Goal: Task Accomplishment & Management: Manage account settings

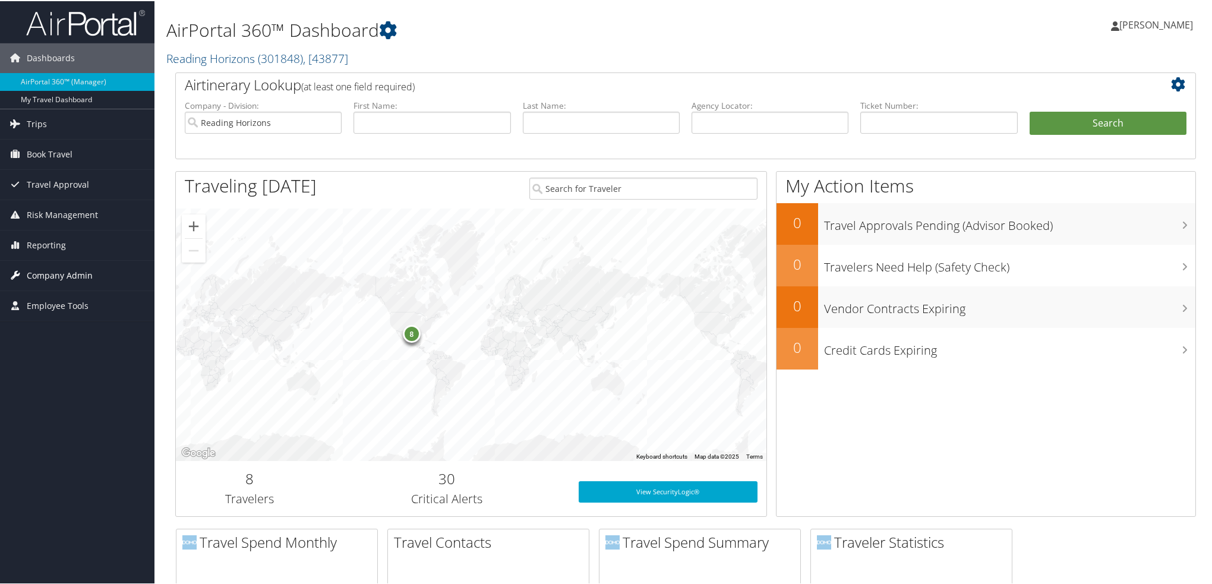
click at [71, 276] on span "Company Admin" at bounding box center [60, 275] width 66 height 30
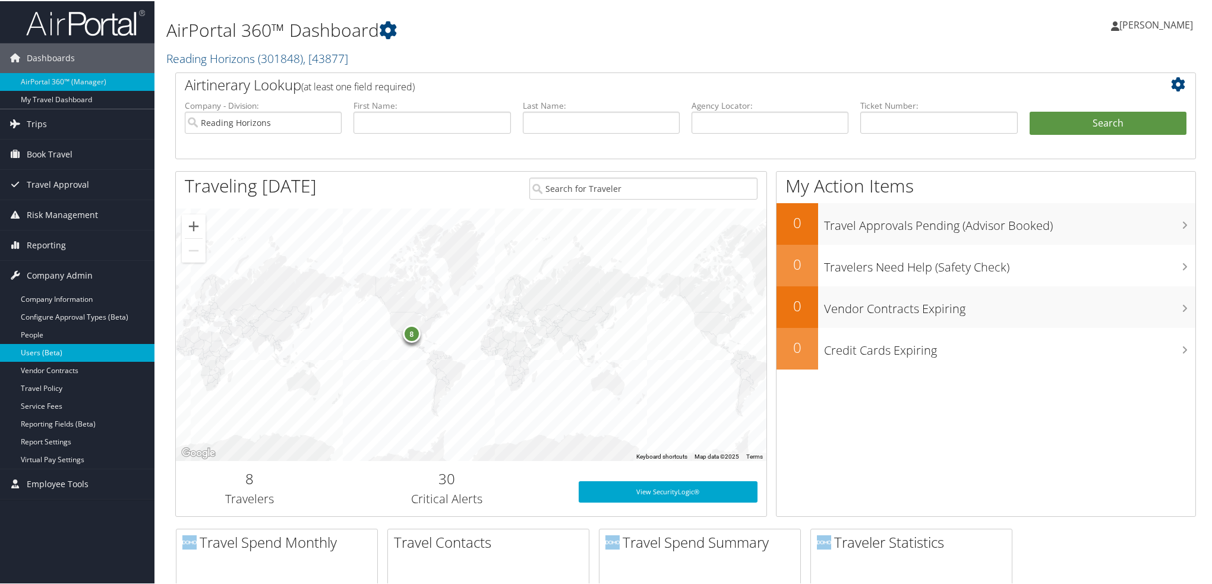
click at [48, 349] on link "Users (Beta)" at bounding box center [77, 352] width 154 height 18
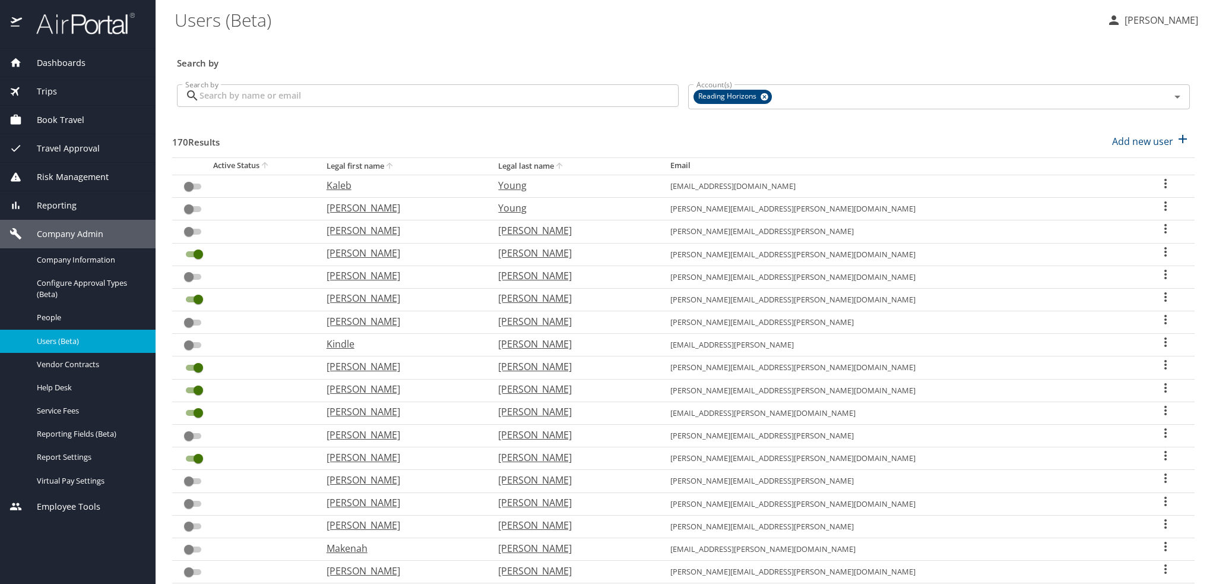
click at [259, 164] on th "Active Status" at bounding box center [244, 165] width 145 height 17
checkbox input "false"
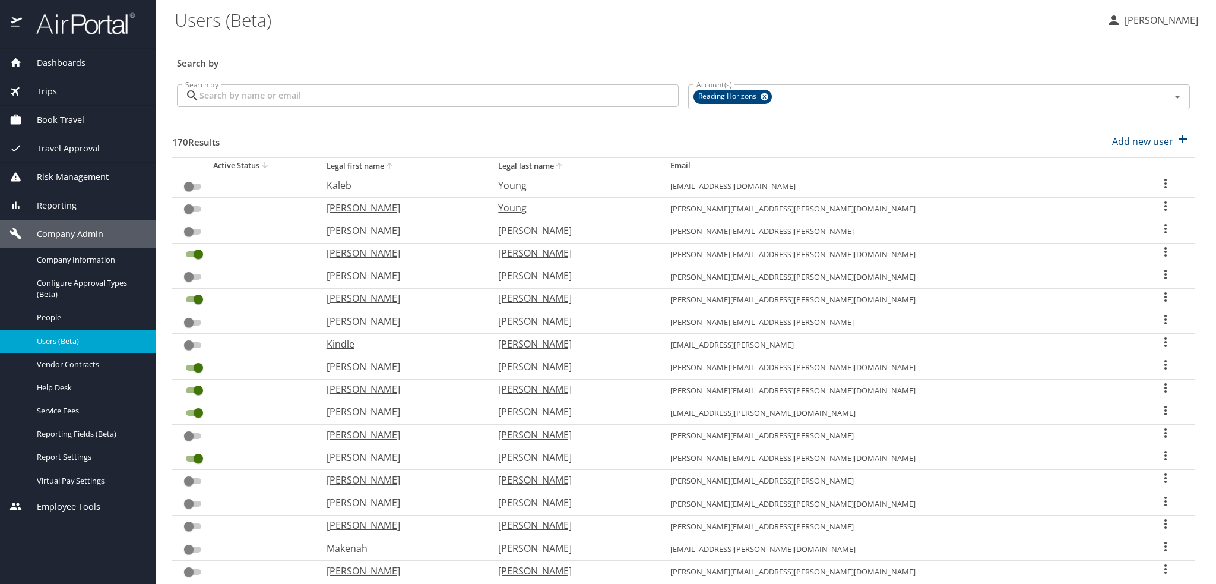
checkbox input "false"
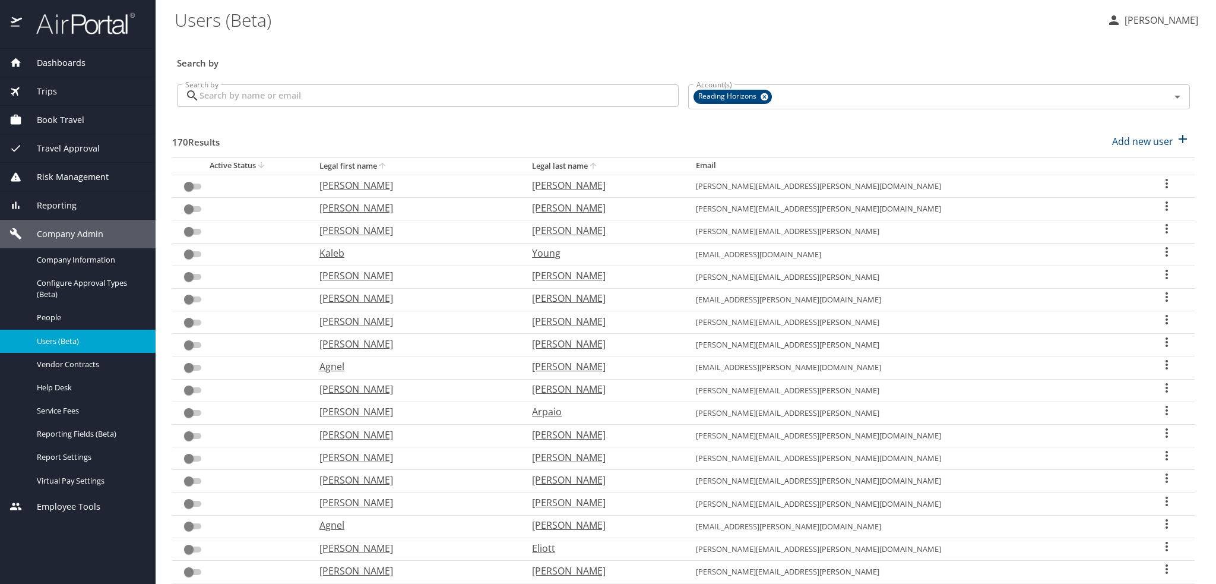
click at [273, 166] on th "Active Status" at bounding box center [241, 165] width 138 height 17
checkbox input "true"
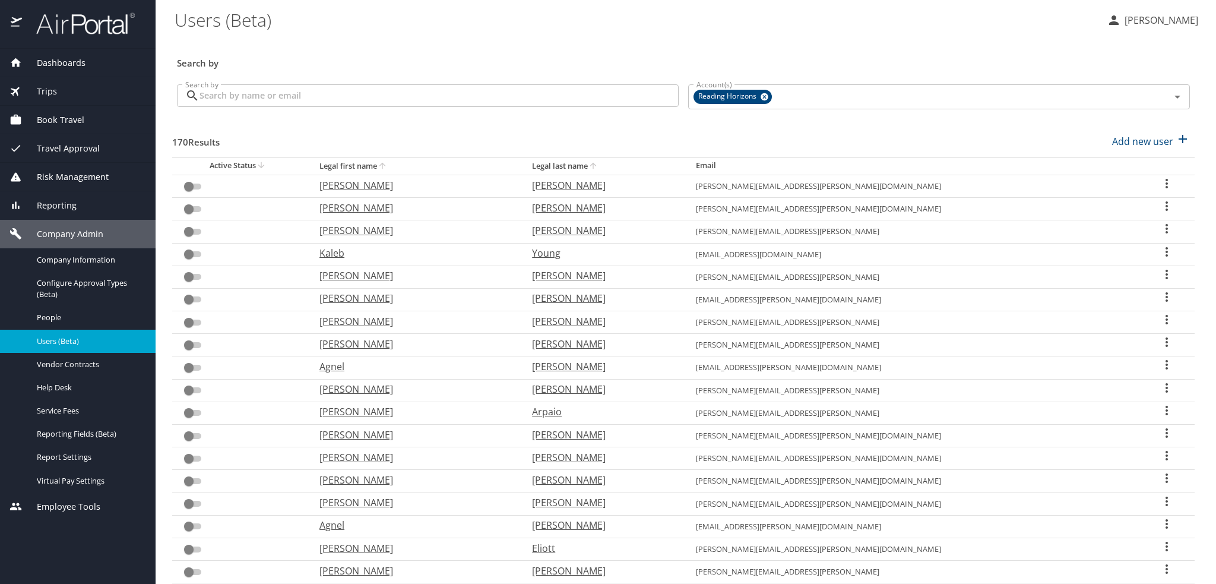
checkbox input "true"
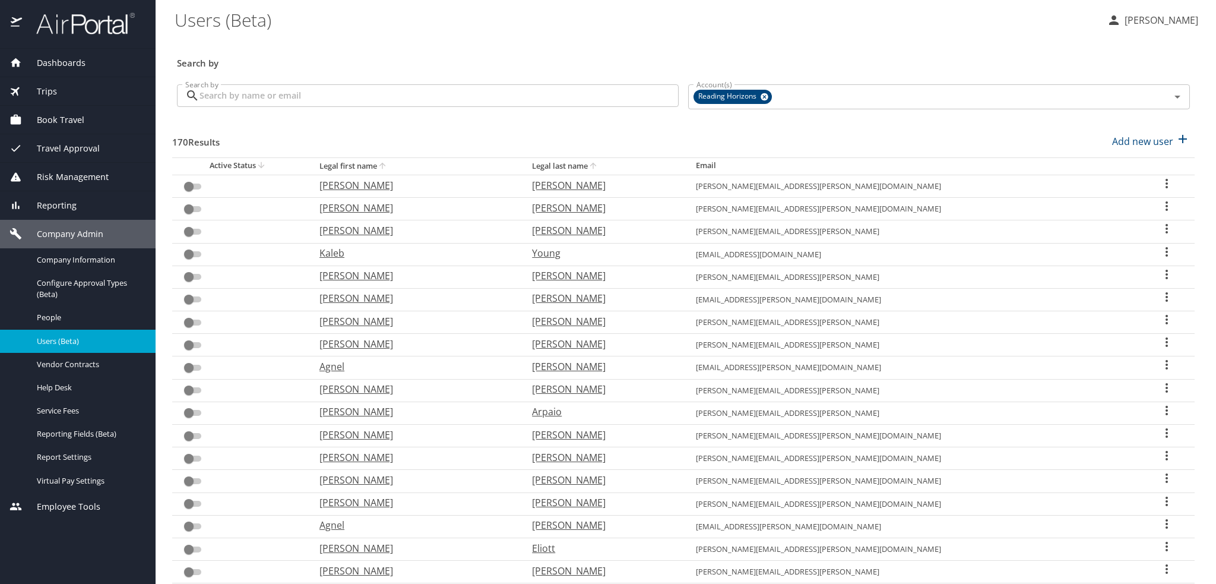
checkbox input "true"
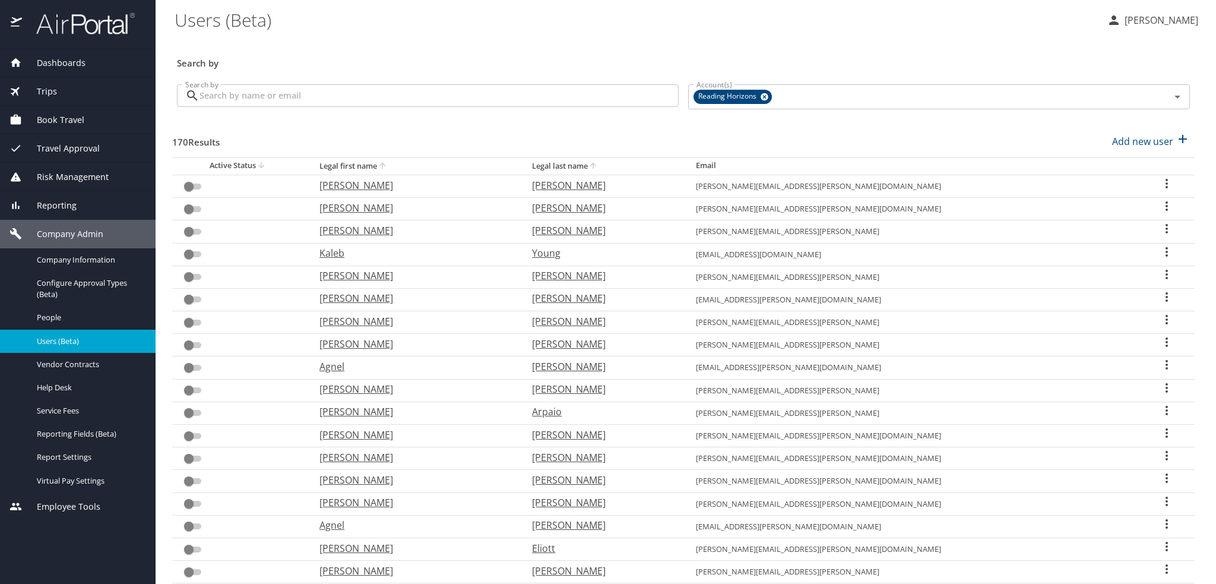
checkbox input "true"
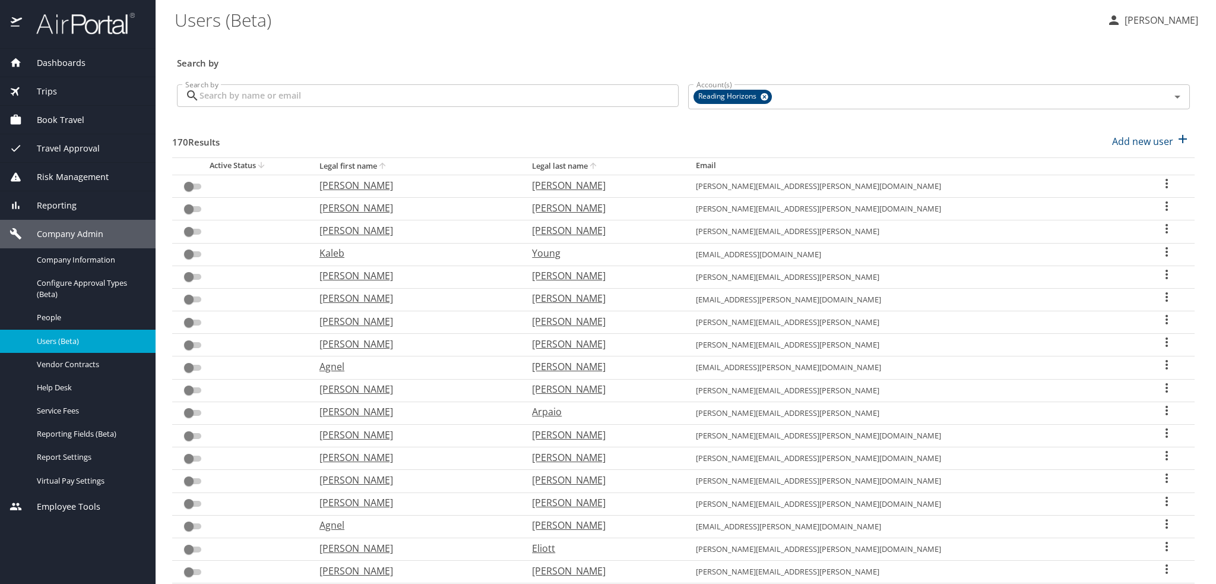
checkbox input "true"
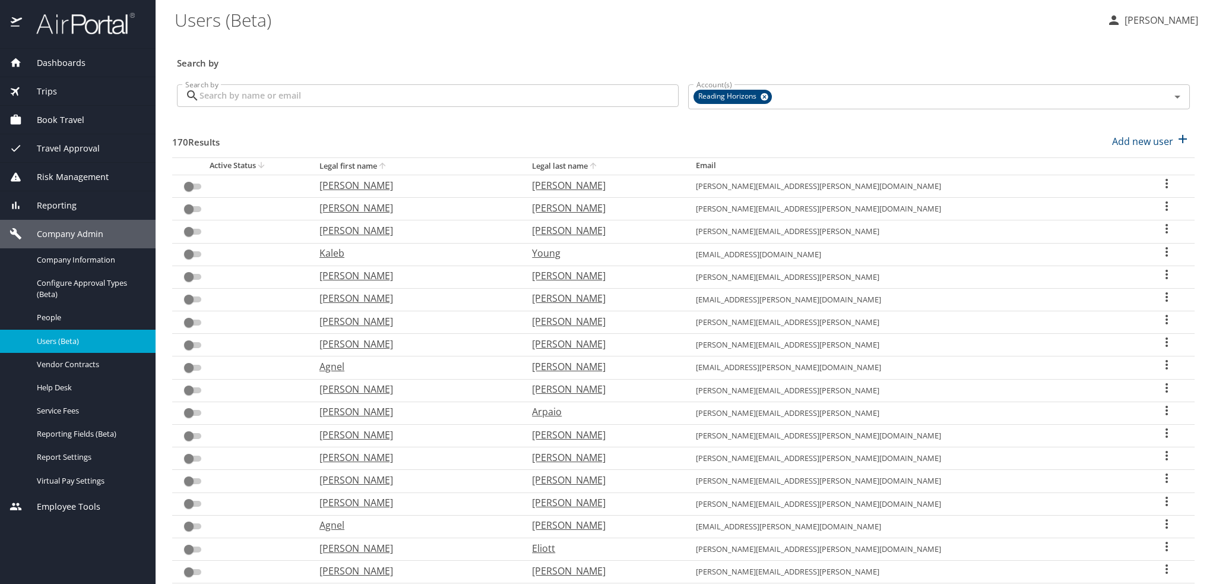
checkbox input "true"
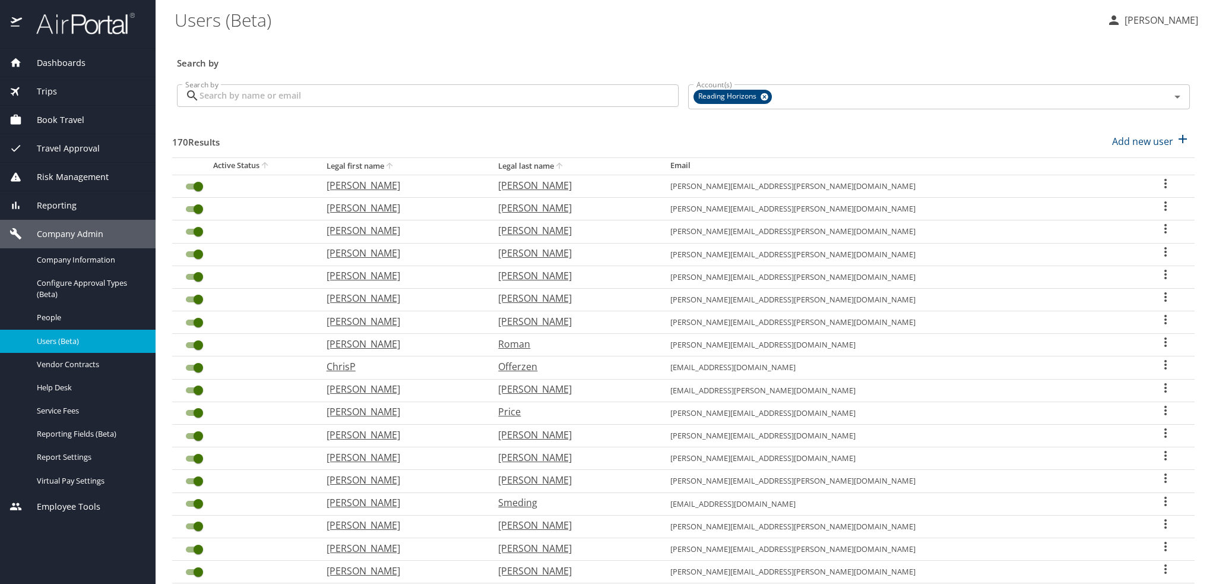
click at [62, 203] on span "Reporting" at bounding box center [49, 205] width 55 height 13
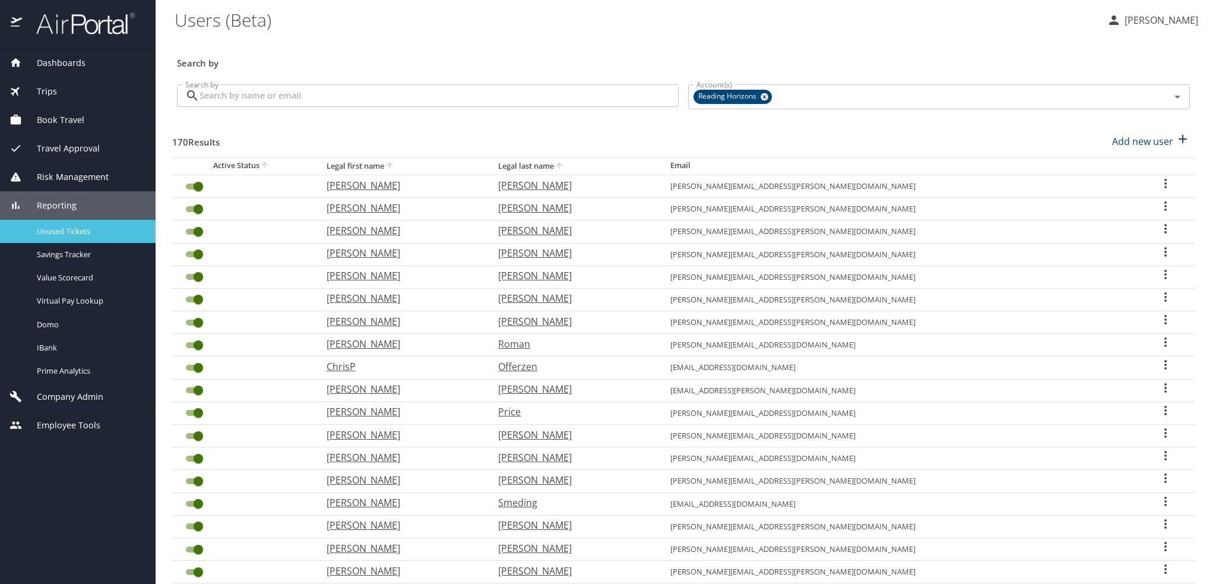
click at [69, 227] on span "Unused Tickets" at bounding box center [89, 231] width 105 height 11
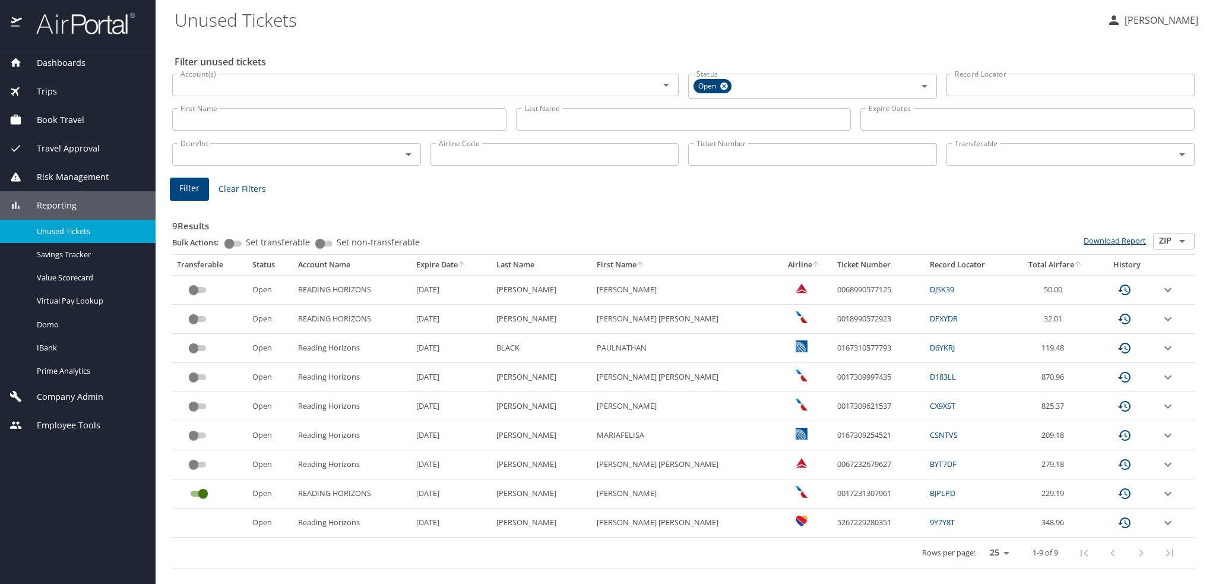
click at [1126, 239] on link "Download Report" at bounding box center [1115, 240] width 62 height 11
click at [919, 38] on div "Filter unused tickets Account(s) Account(s) Status Open Status Record Locator R…" at bounding box center [686, 311] width 1023 height 546
click at [1003, 554] on select "25 50 100" at bounding box center [997, 553] width 33 height 18
select select "50"
click at [981, 544] on select "25 50 100" at bounding box center [997, 553] width 33 height 18
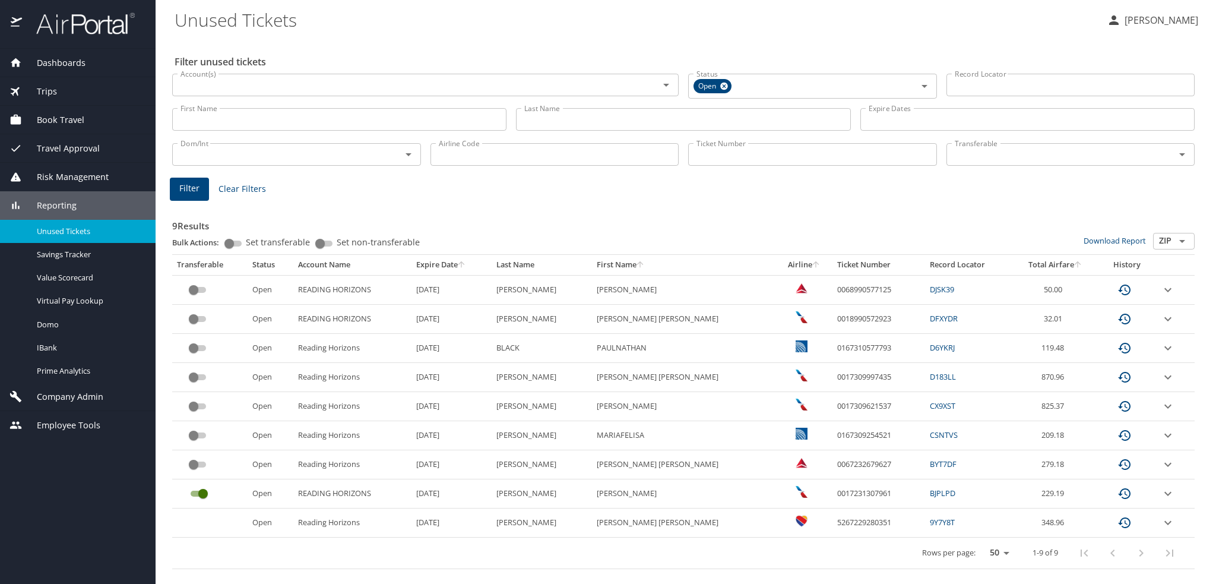
click at [207, 439] on input "custom pagination table" at bounding box center [193, 435] width 43 height 14
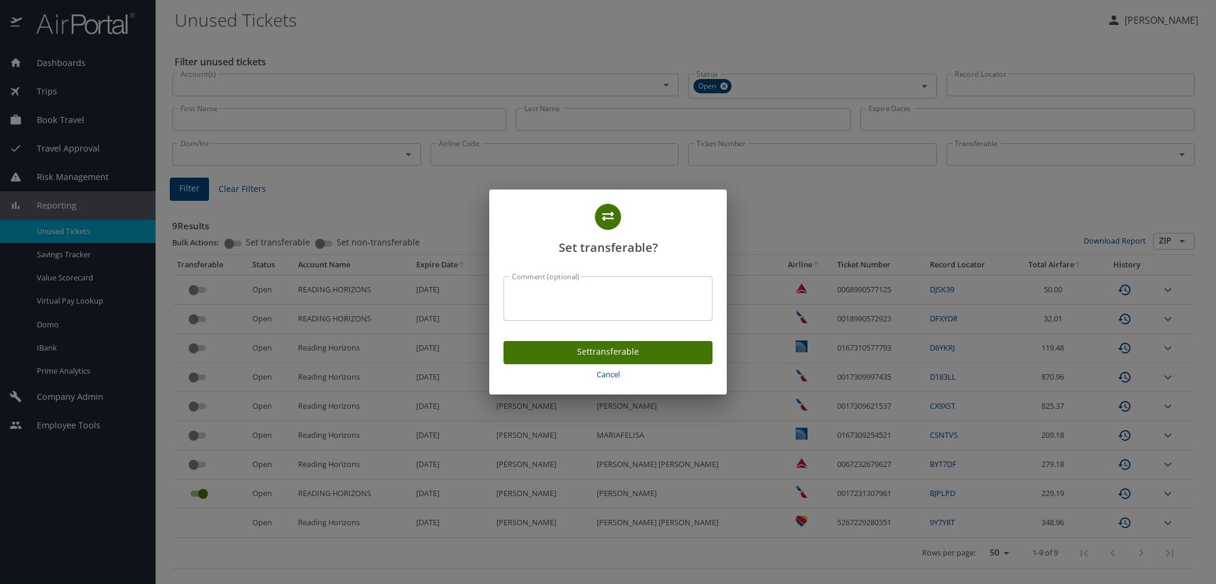
click at [650, 356] on span "Set transferable" at bounding box center [608, 351] width 190 height 15
